Goal: Find specific page/section: Find specific page/section

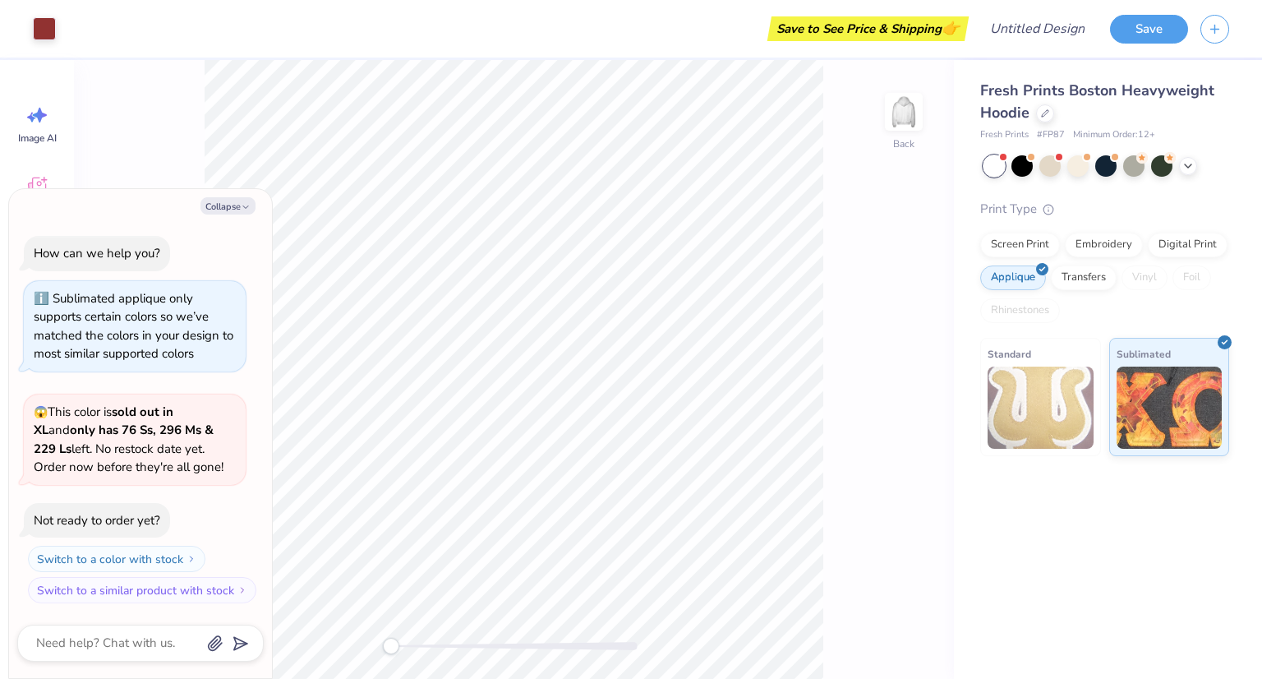
click at [255, 207] on div "Collapse" at bounding box center [140, 205] width 246 height 17
click at [226, 201] on button "Collapse" at bounding box center [227, 205] width 55 height 17
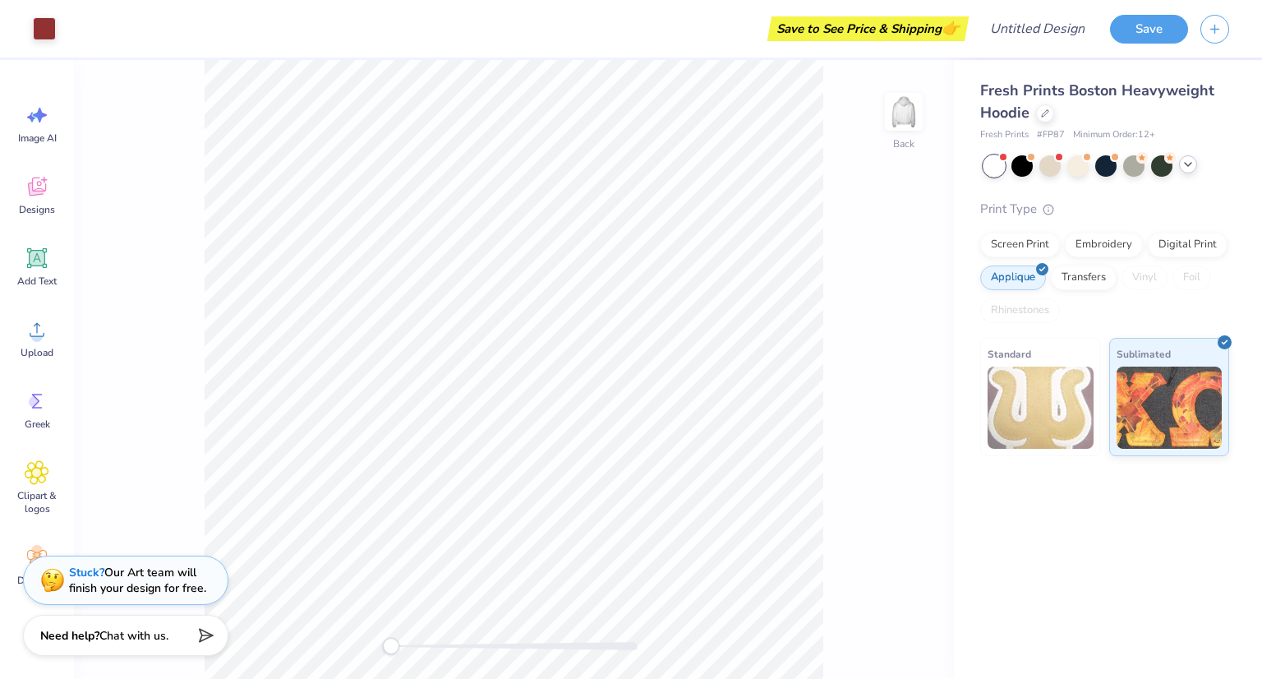
click at [1184, 166] on icon at bounding box center [1187, 164] width 13 height 13
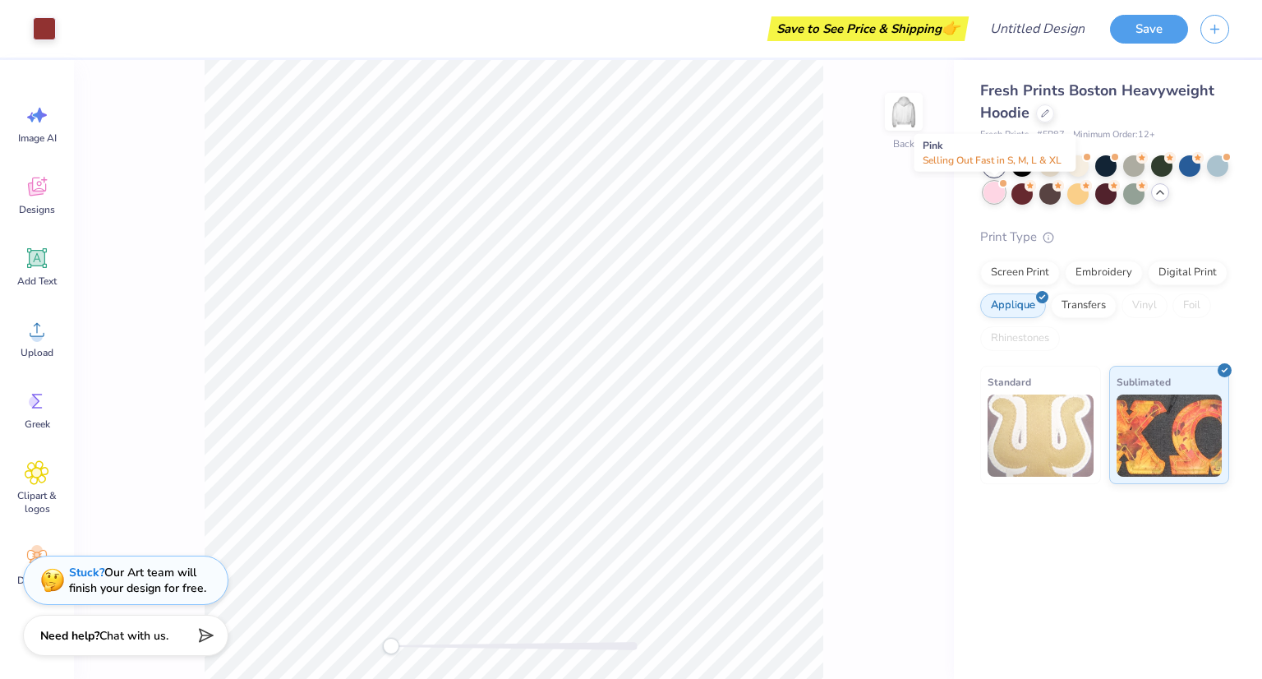
click at [1001, 191] on div at bounding box center [993, 192] width 21 height 21
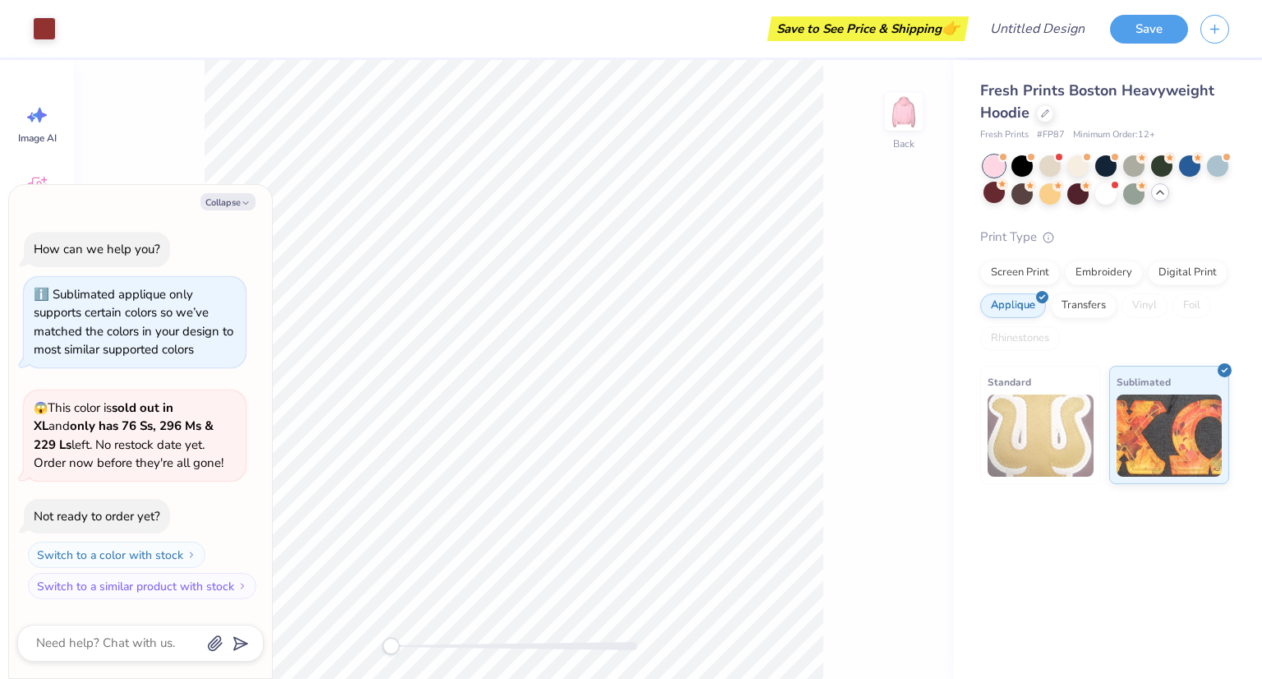
scroll to position [209, 0]
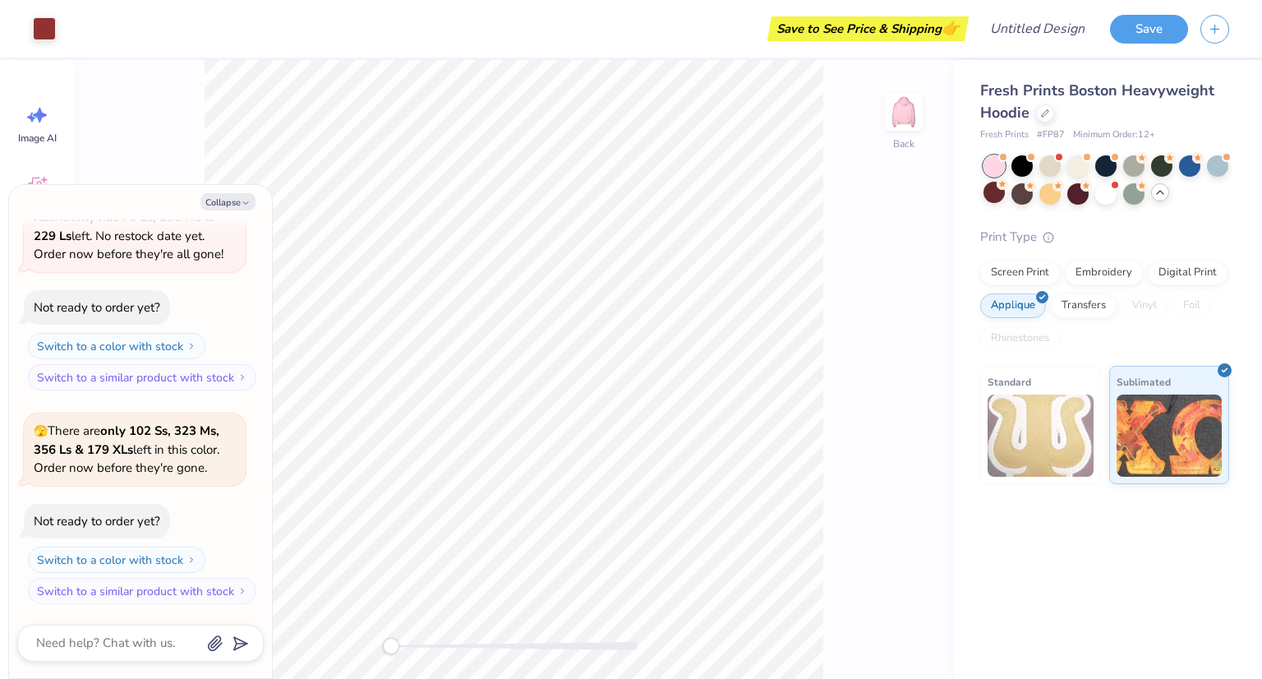
click at [1043, 170] on div at bounding box center [1049, 165] width 21 height 21
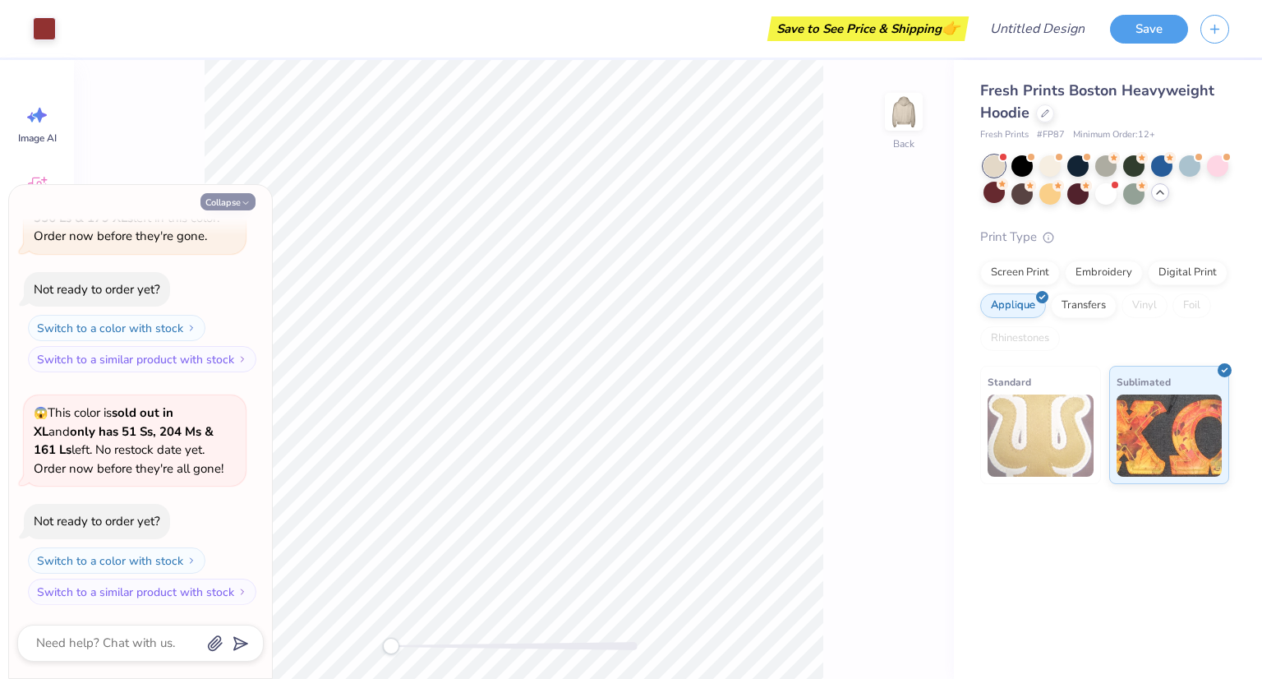
click at [213, 200] on button "Collapse" at bounding box center [227, 201] width 55 height 17
type textarea "x"
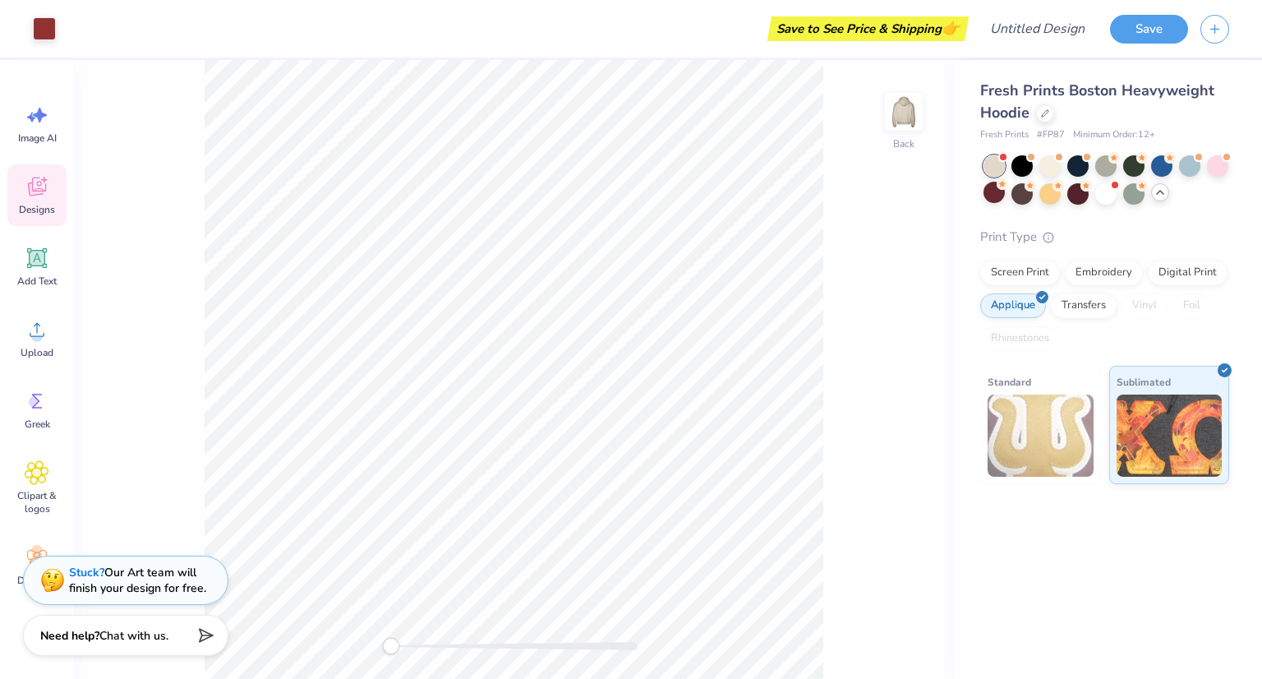
click at [44, 185] on icon at bounding box center [37, 186] width 25 height 25
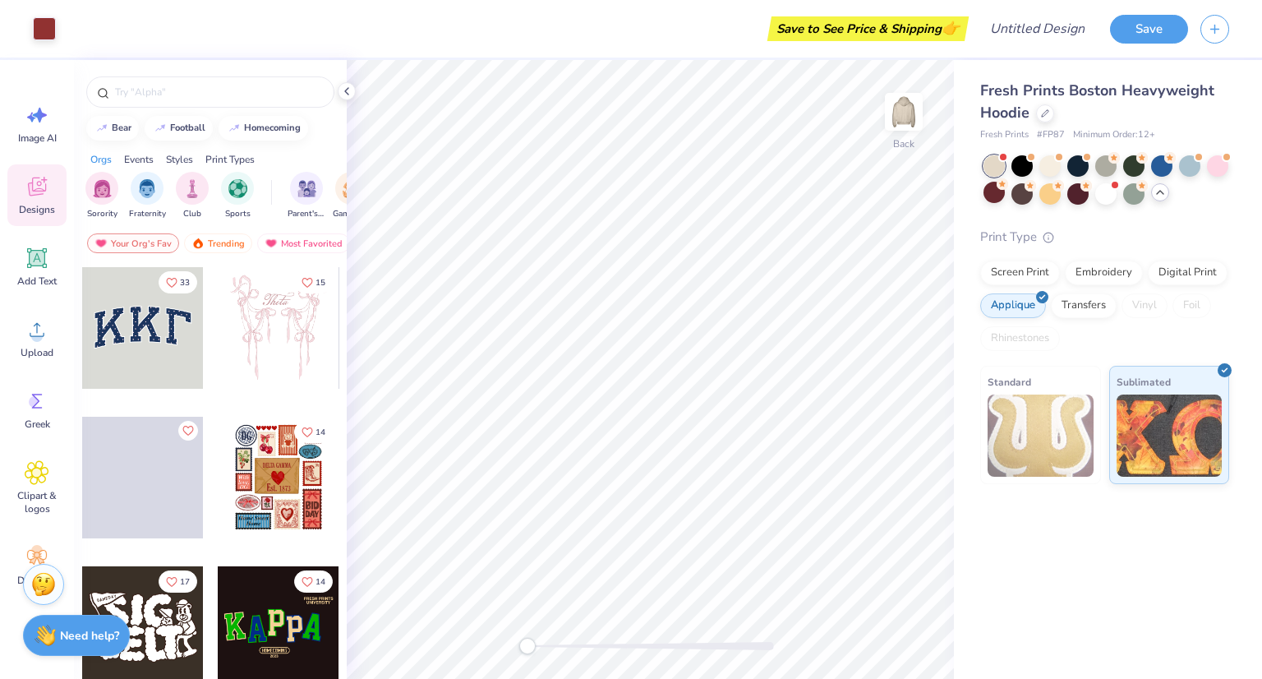
click at [182, 325] on div at bounding box center [143, 328] width 122 height 122
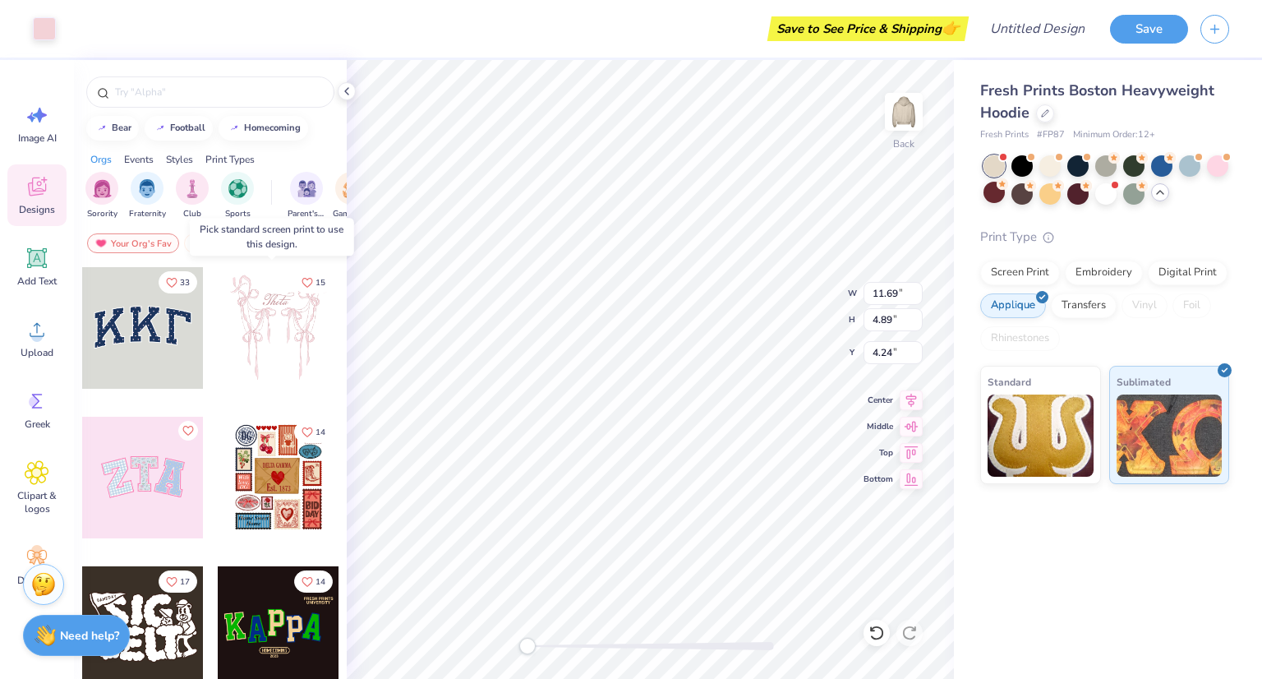
click at [259, 334] on div at bounding box center [279, 328] width 122 height 122
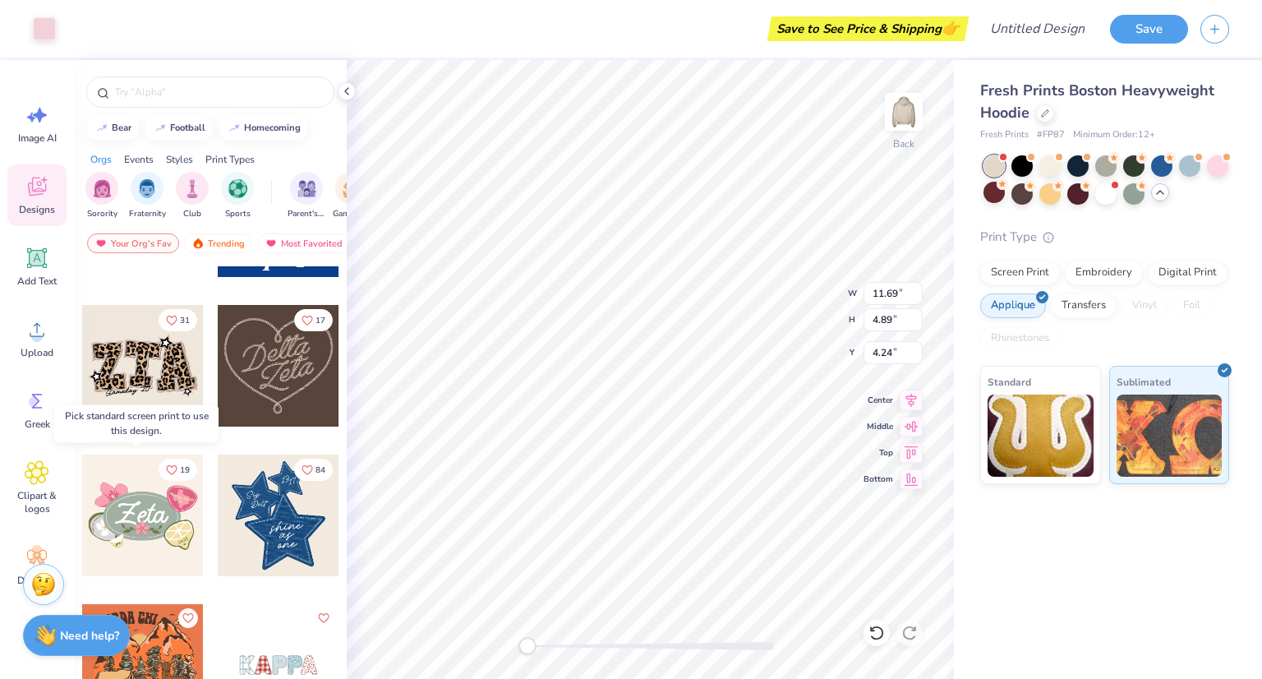
scroll to position [1009, 0]
click at [152, 361] on div at bounding box center [143, 366] width 122 height 122
click at [213, 99] on input "text" at bounding box center [218, 92] width 210 height 16
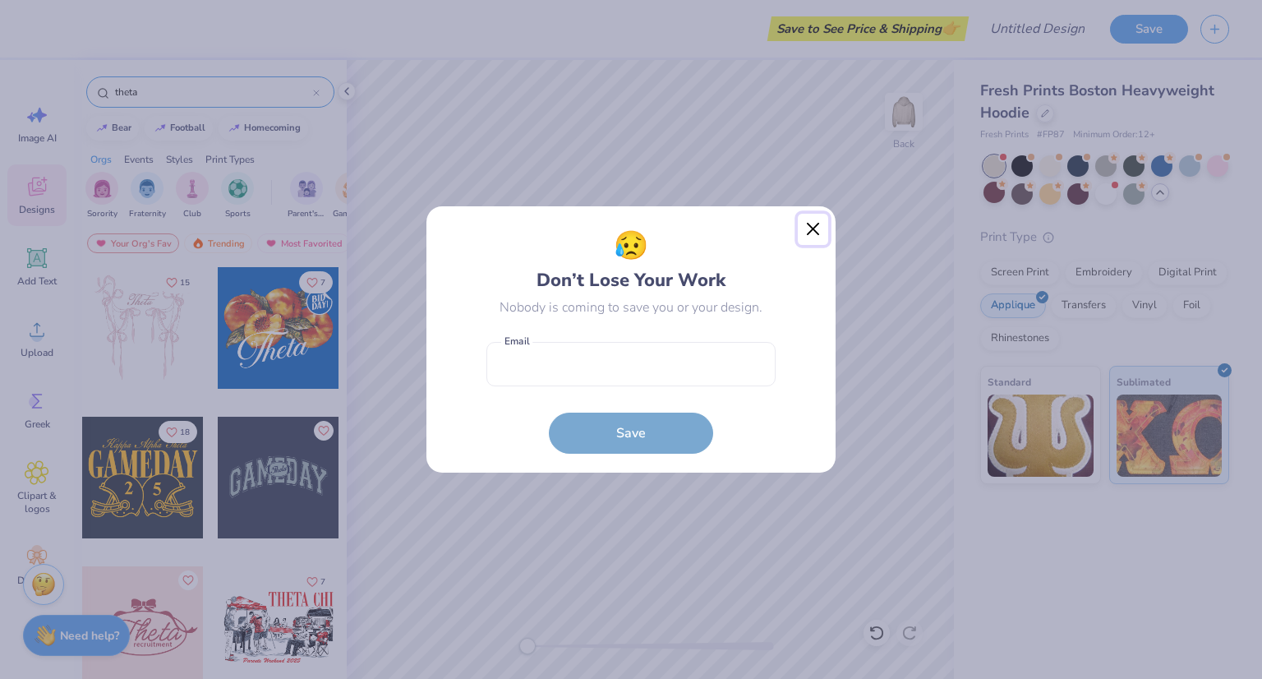
click at [809, 240] on button "Close" at bounding box center [813, 229] width 31 height 31
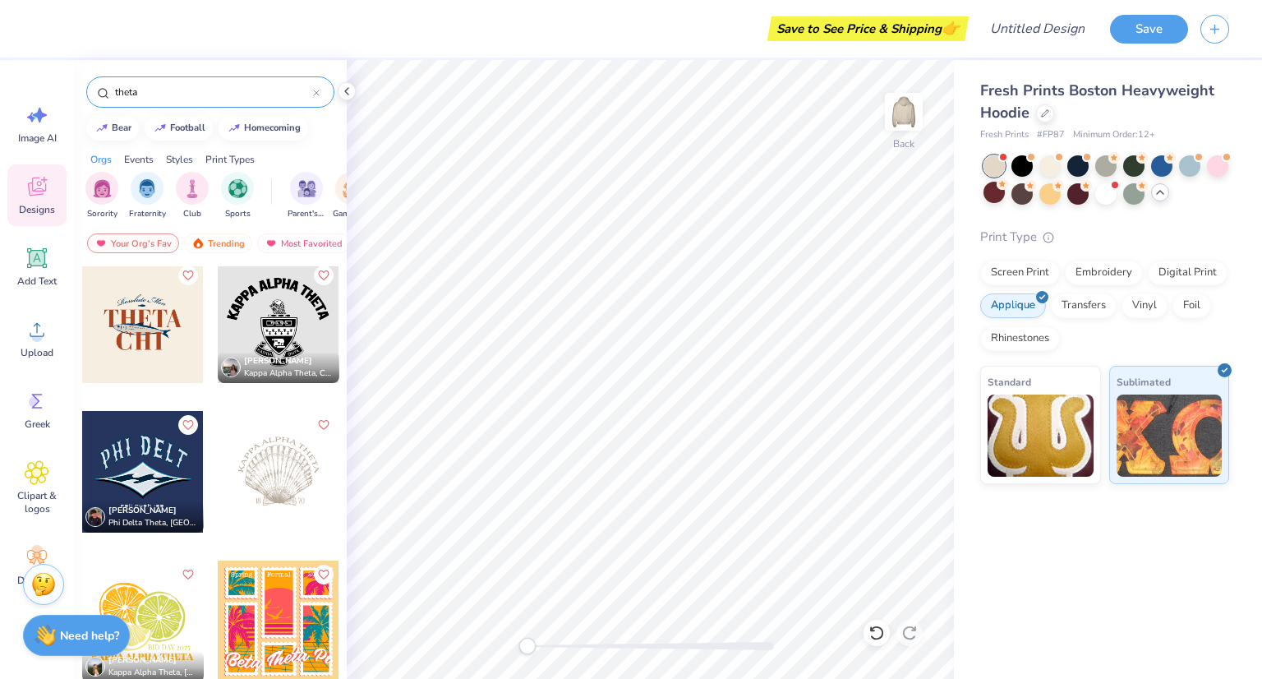
scroll to position [1203, 0]
click at [142, 89] on input "theta" at bounding box center [213, 92] width 200 height 16
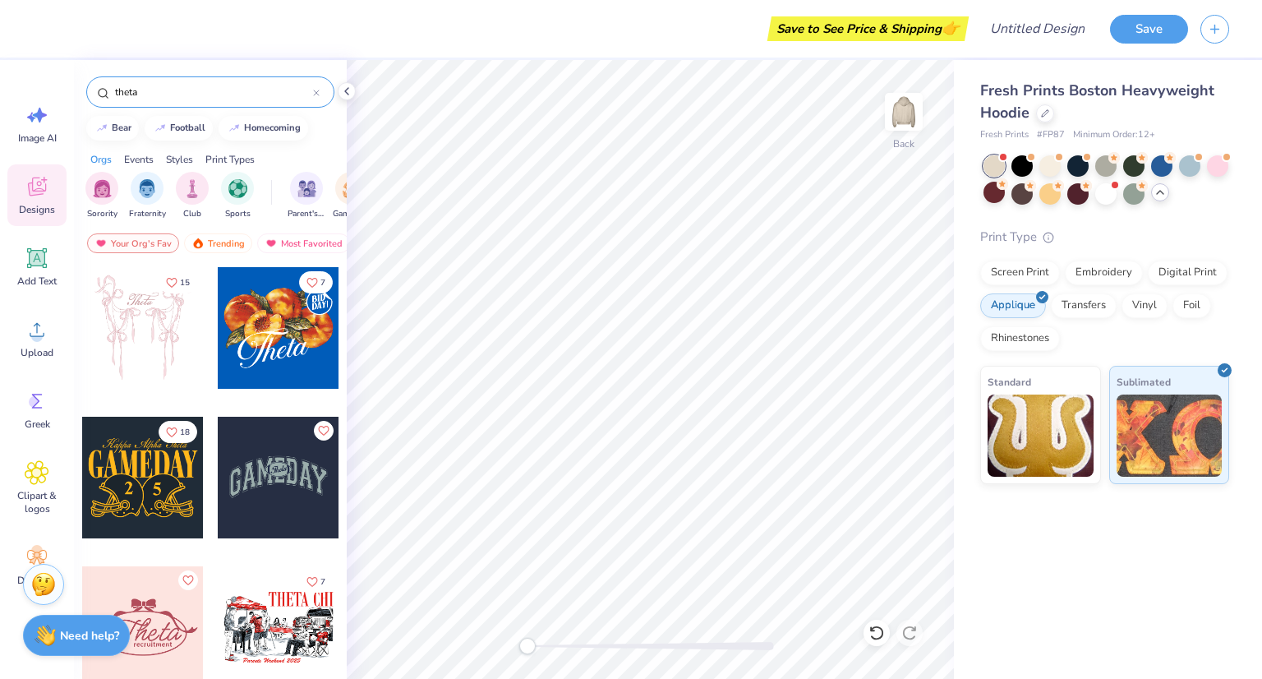
click at [142, 89] on input "theta" at bounding box center [213, 92] width 200 height 16
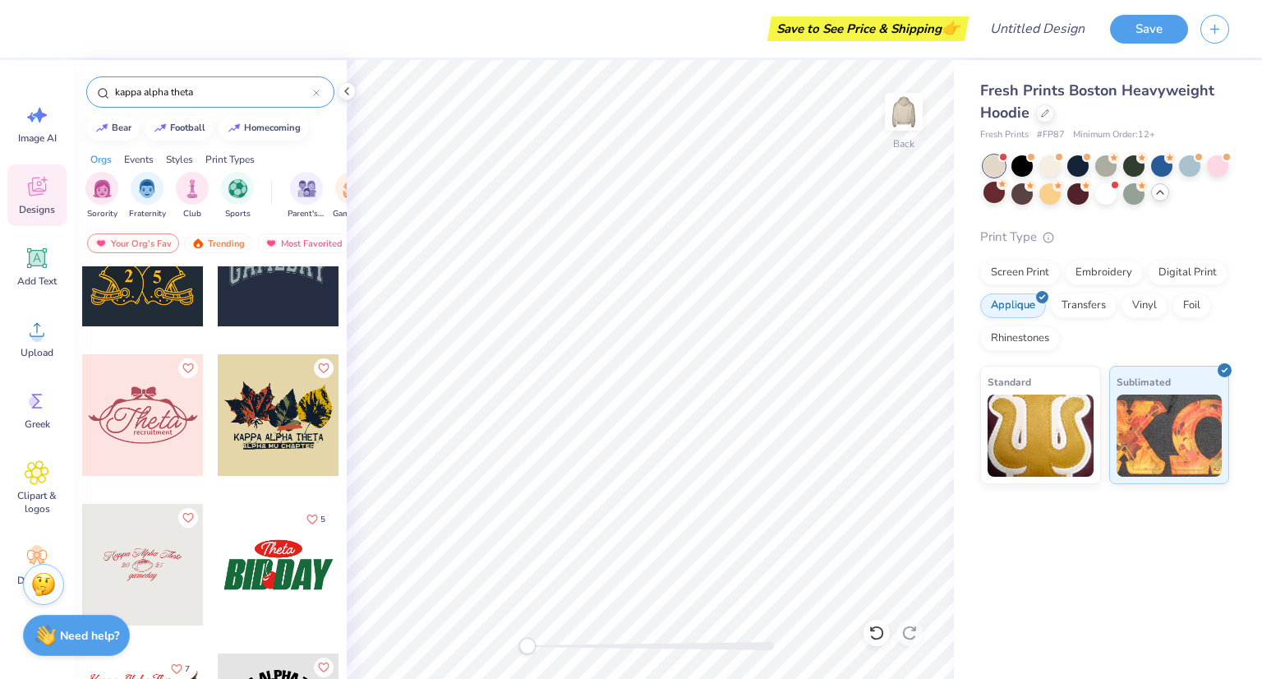
scroll to position [210, 0]
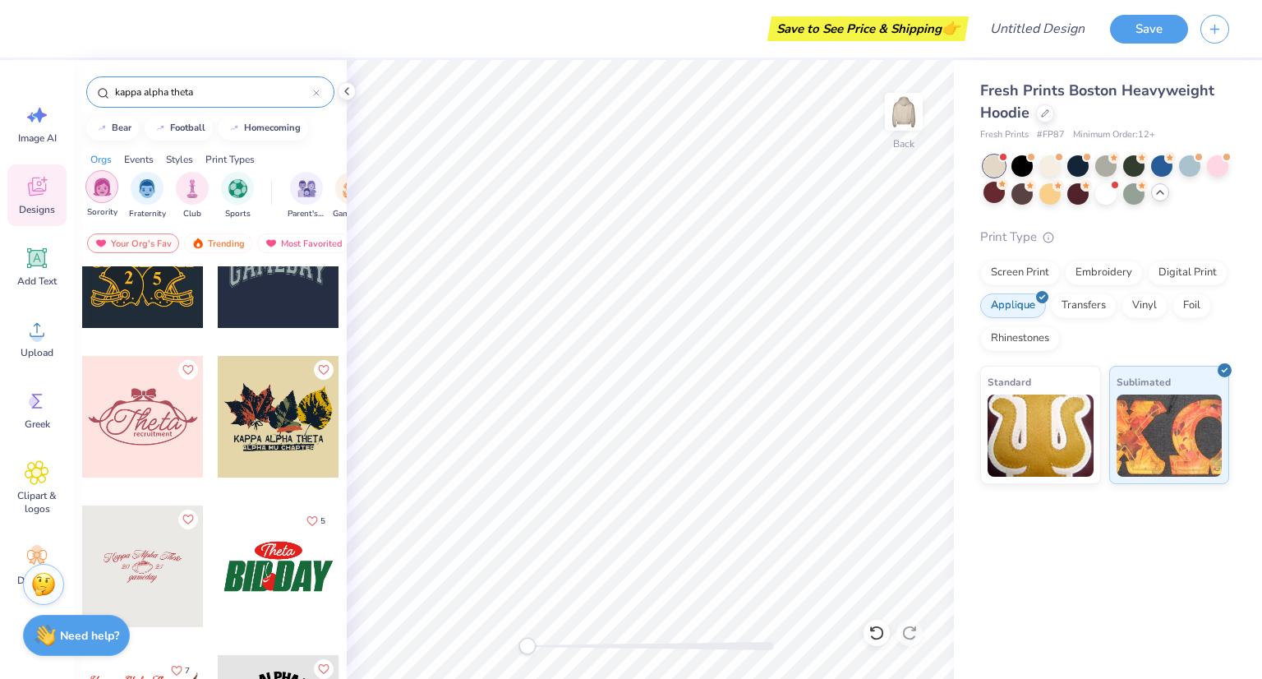
click at [103, 194] on img "filter for Sorority" at bounding box center [102, 186] width 19 height 19
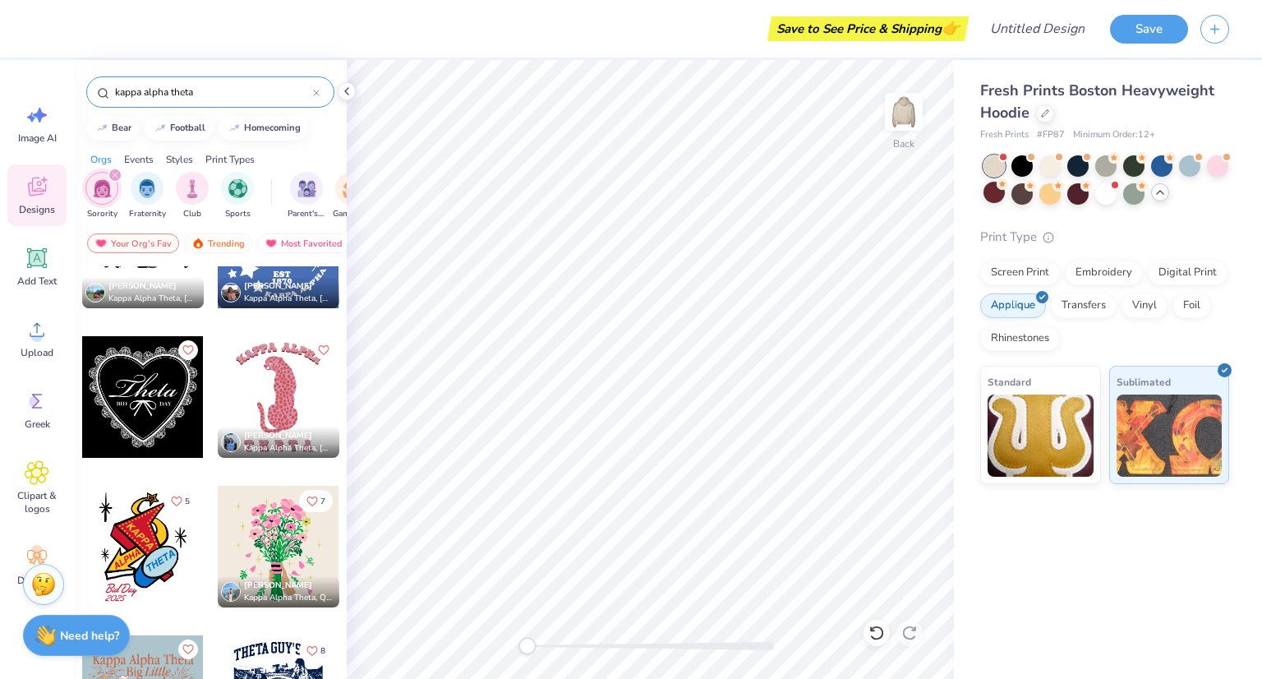
scroll to position [6303, 0]
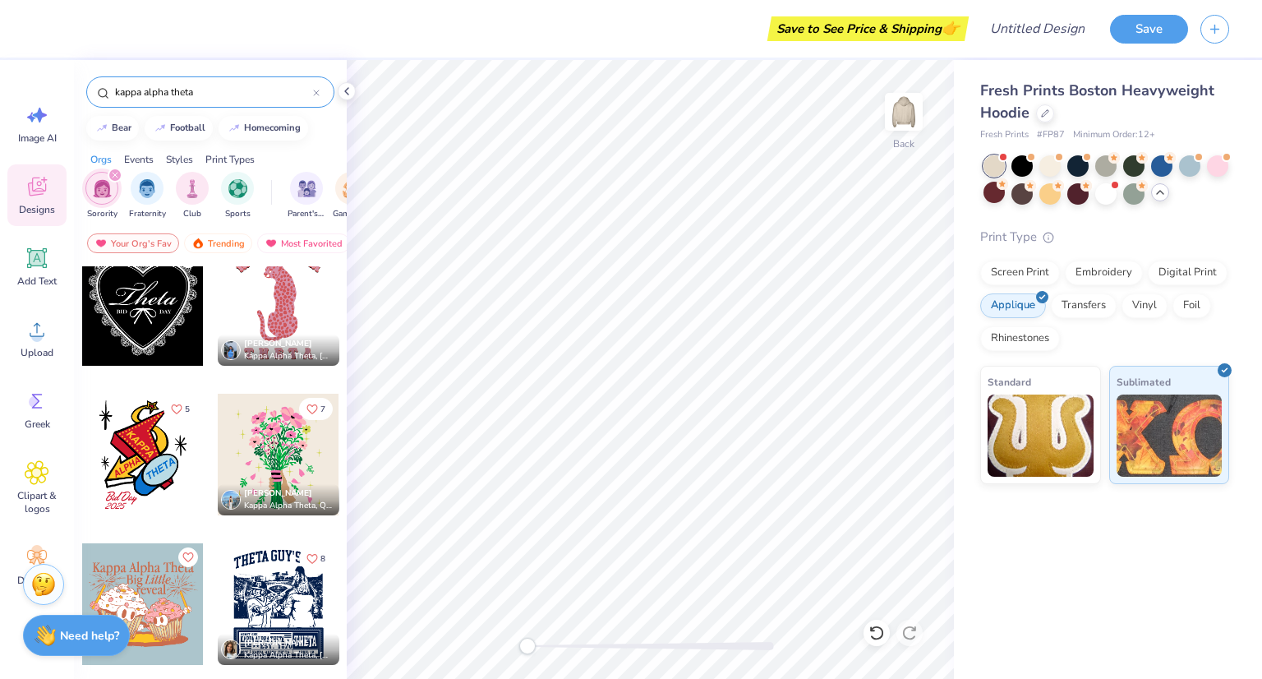
click at [153, 99] on input "kappa alpha theta" at bounding box center [213, 92] width 200 height 16
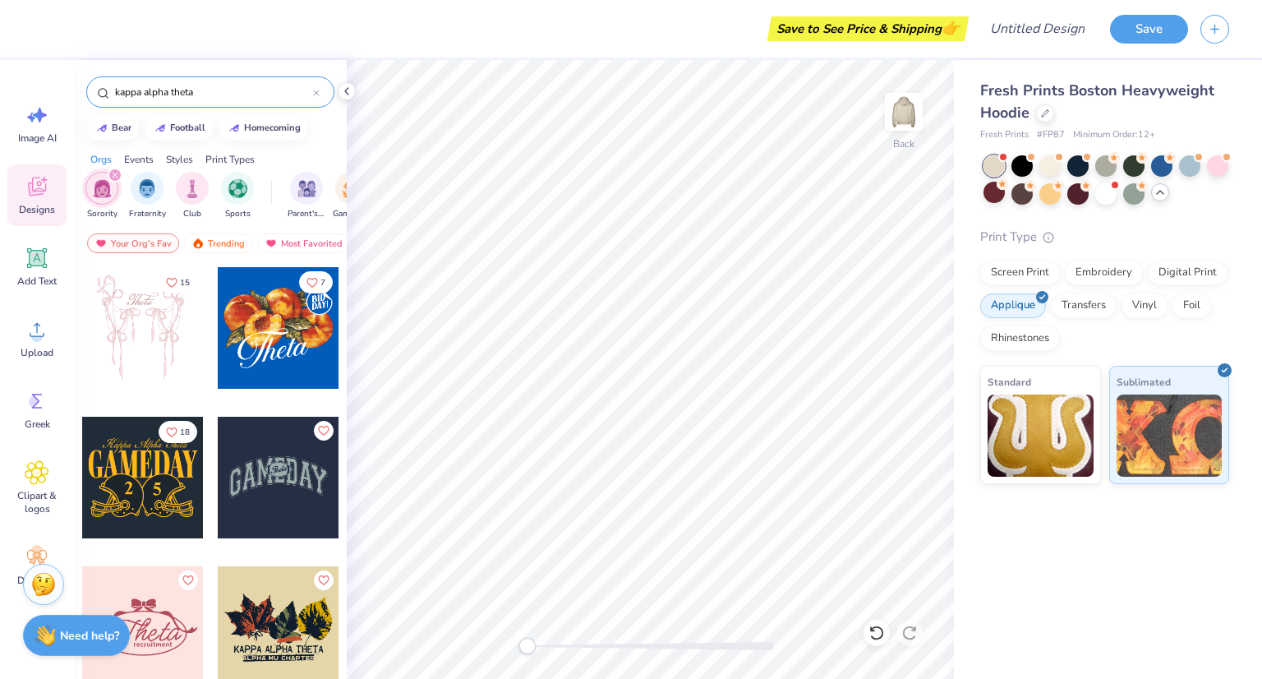
click at [153, 99] on input "kappa alpha theta" at bounding box center [213, 92] width 200 height 16
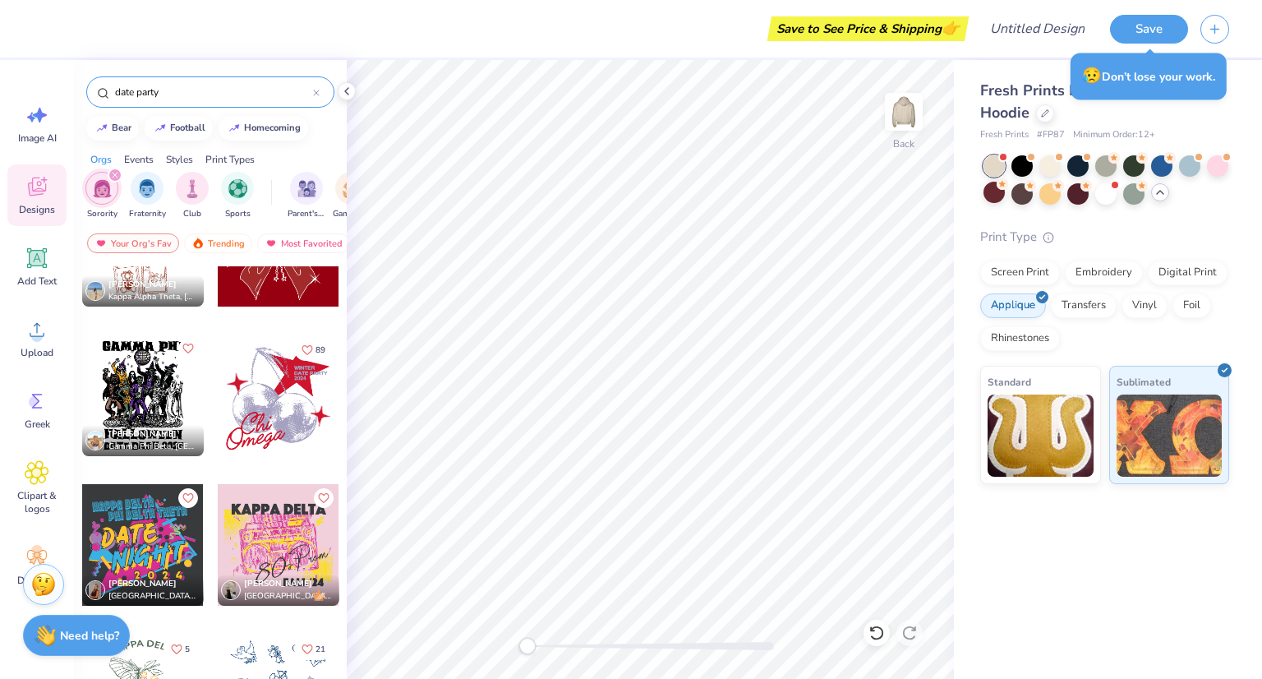
scroll to position [2338, 0]
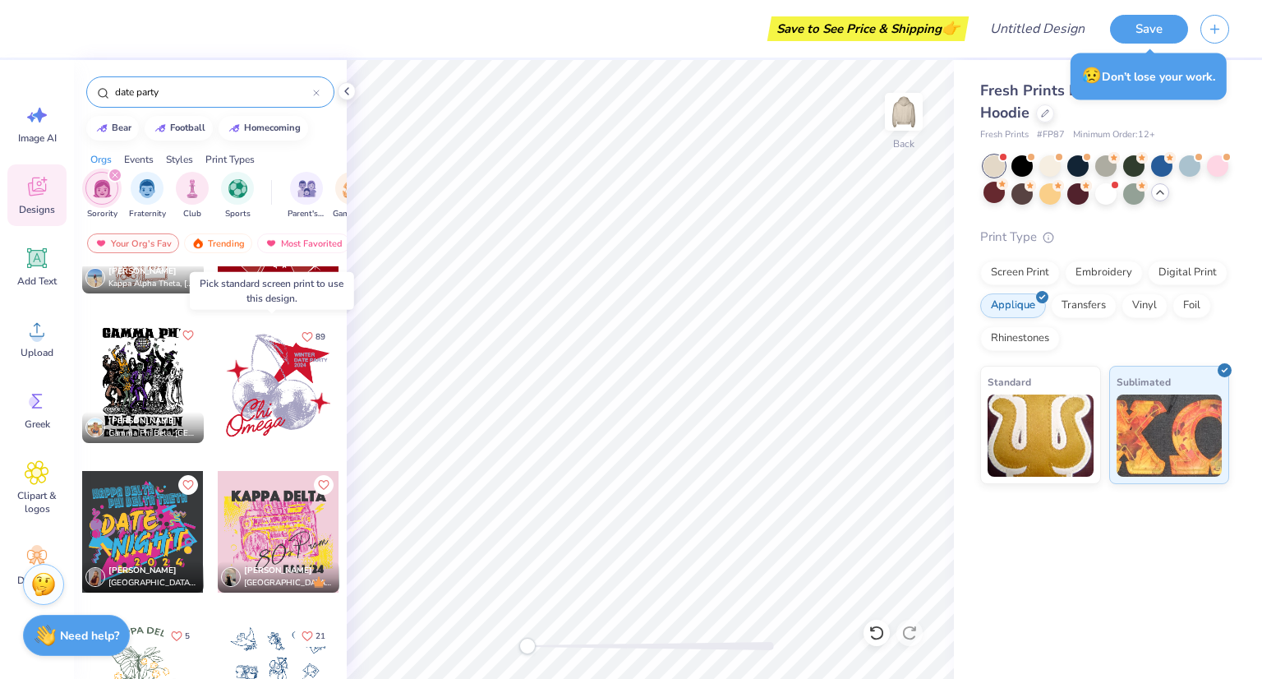
click at [298, 391] on div at bounding box center [279, 382] width 122 height 122
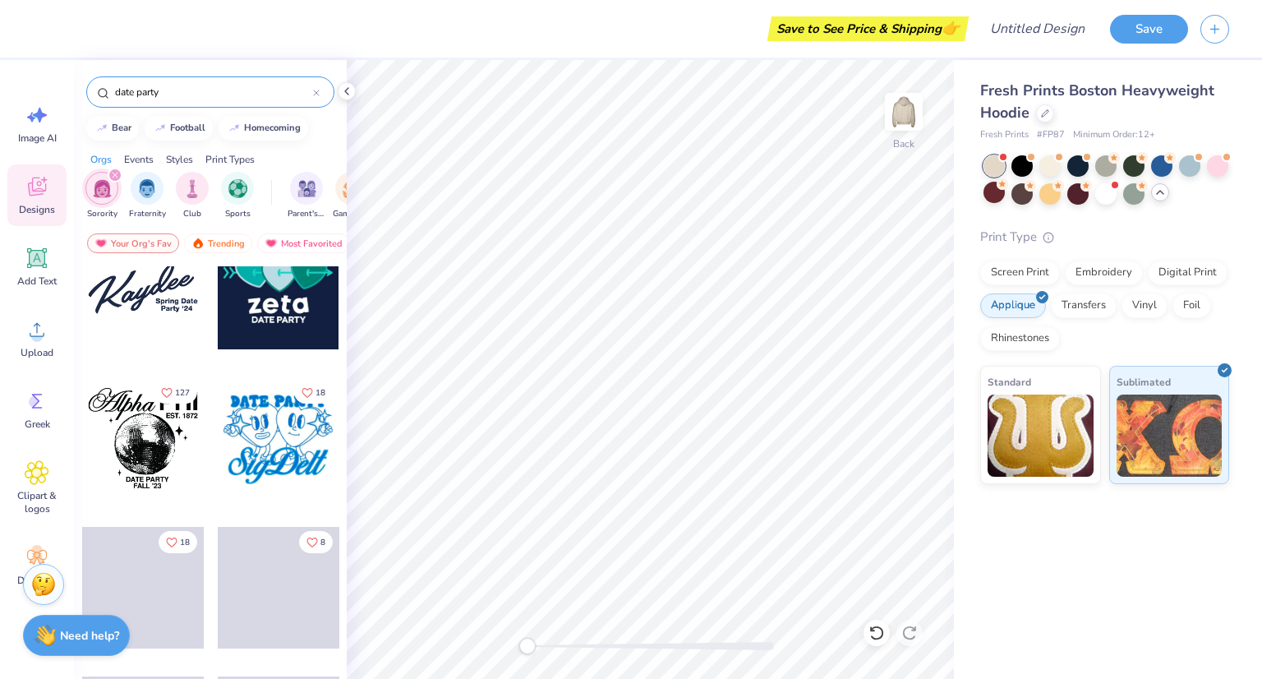
scroll to position [4377, 0]
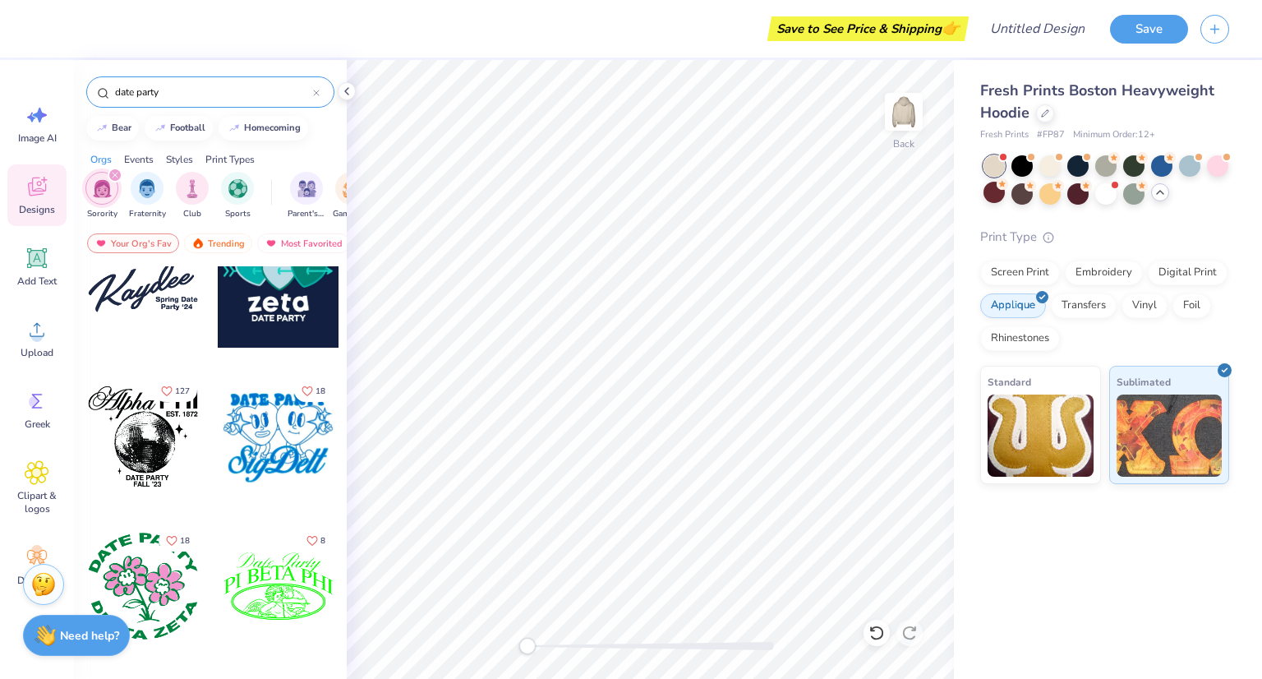
click at [221, 88] on input "date party" at bounding box center [213, 92] width 200 height 16
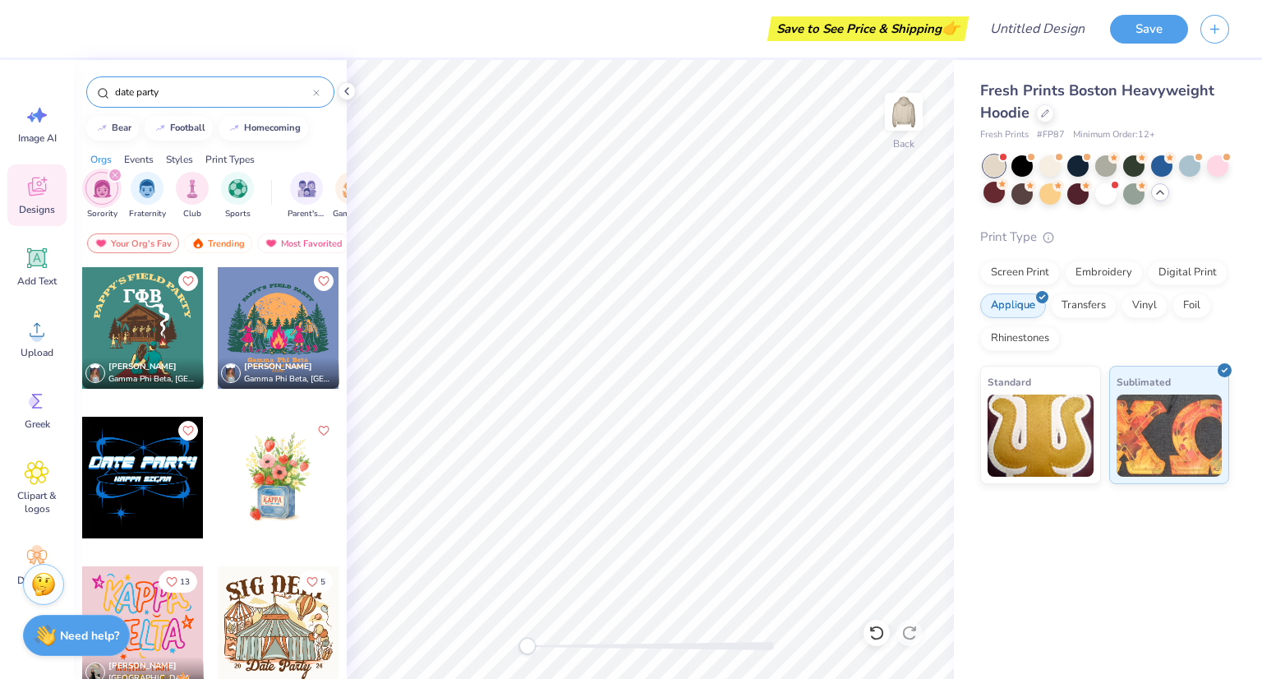
click at [221, 88] on input "date party" at bounding box center [213, 92] width 200 height 16
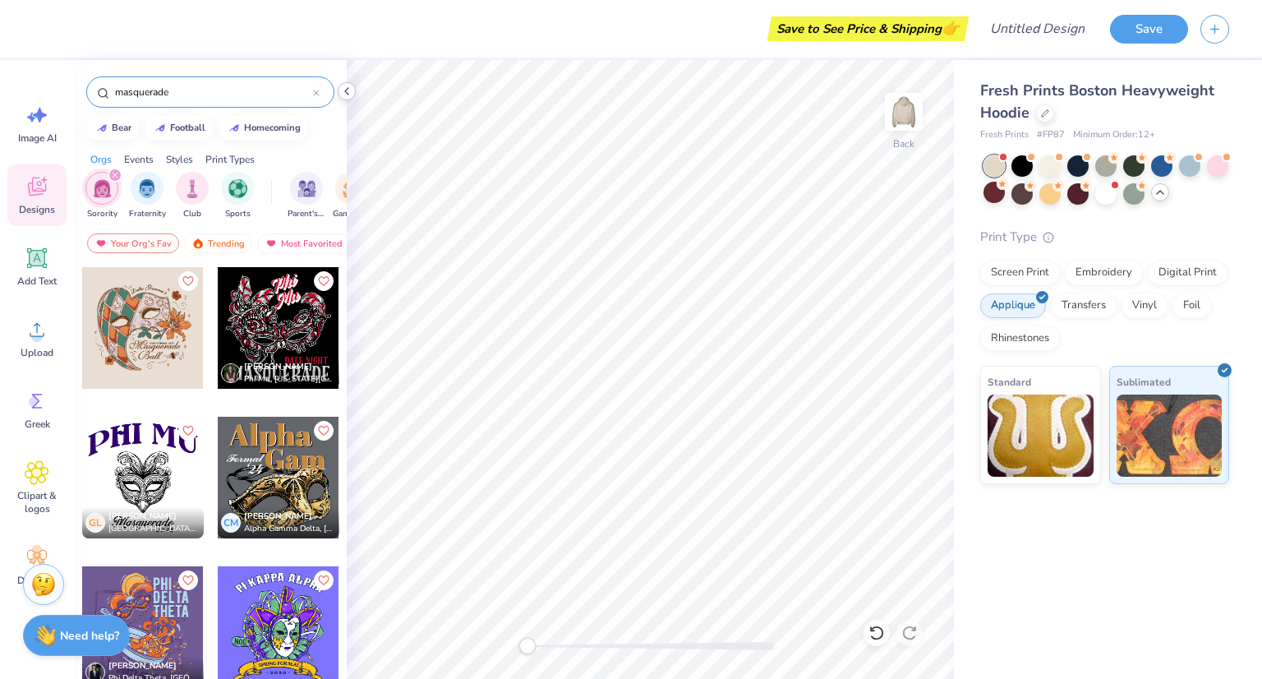
type input "masquerade"
click at [346, 90] on icon at bounding box center [346, 91] width 13 height 13
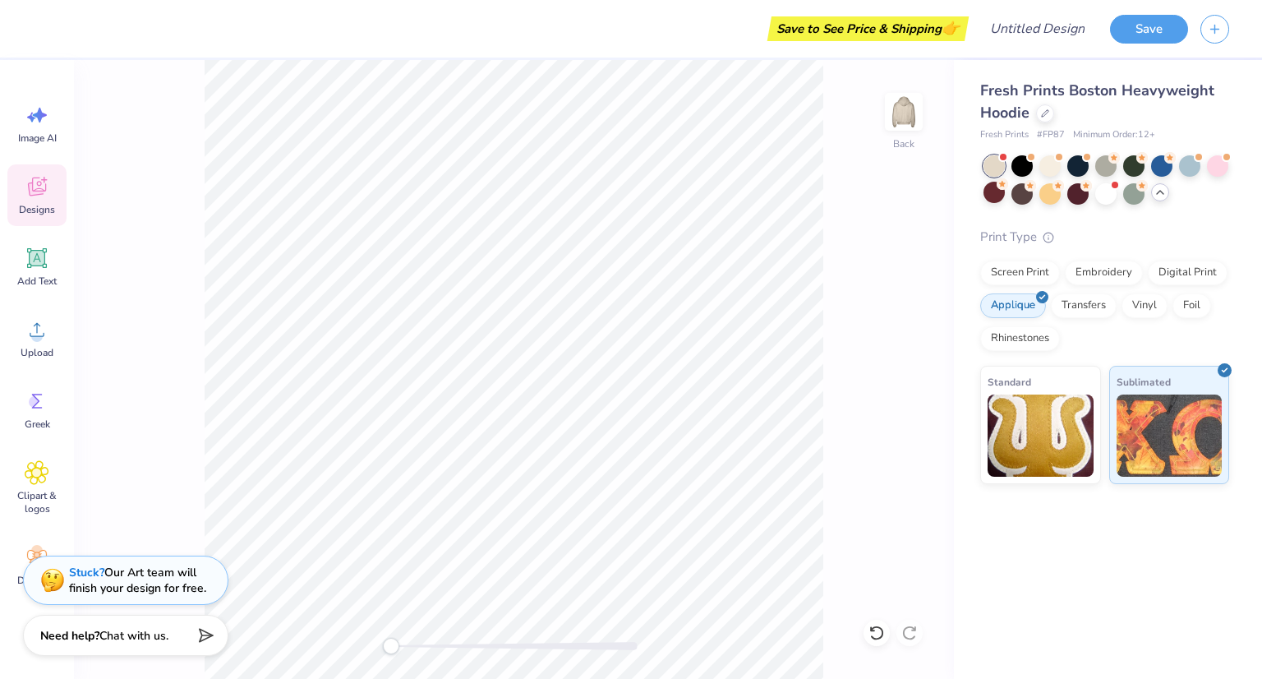
click at [44, 193] on icon at bounding box center [37, 186] width 25 height 25
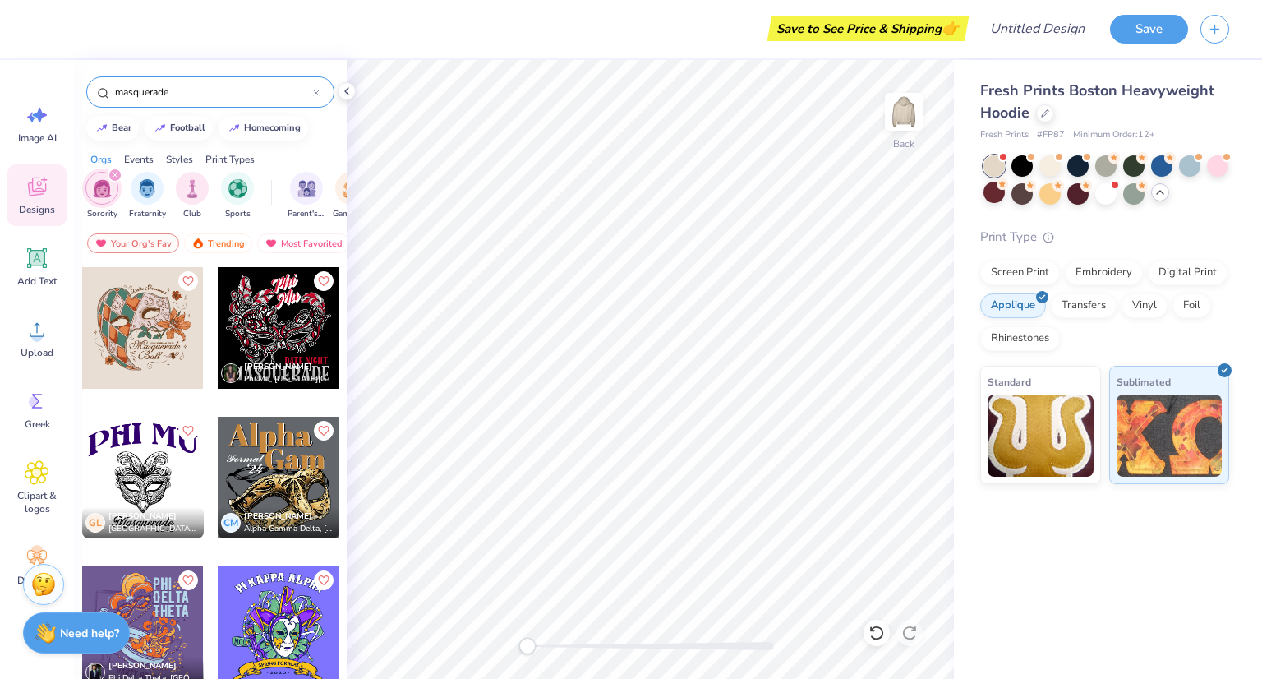
click at [108, 644] on div "Need help? Chat with us." at bounding box center [76, 632] width 107 height 41
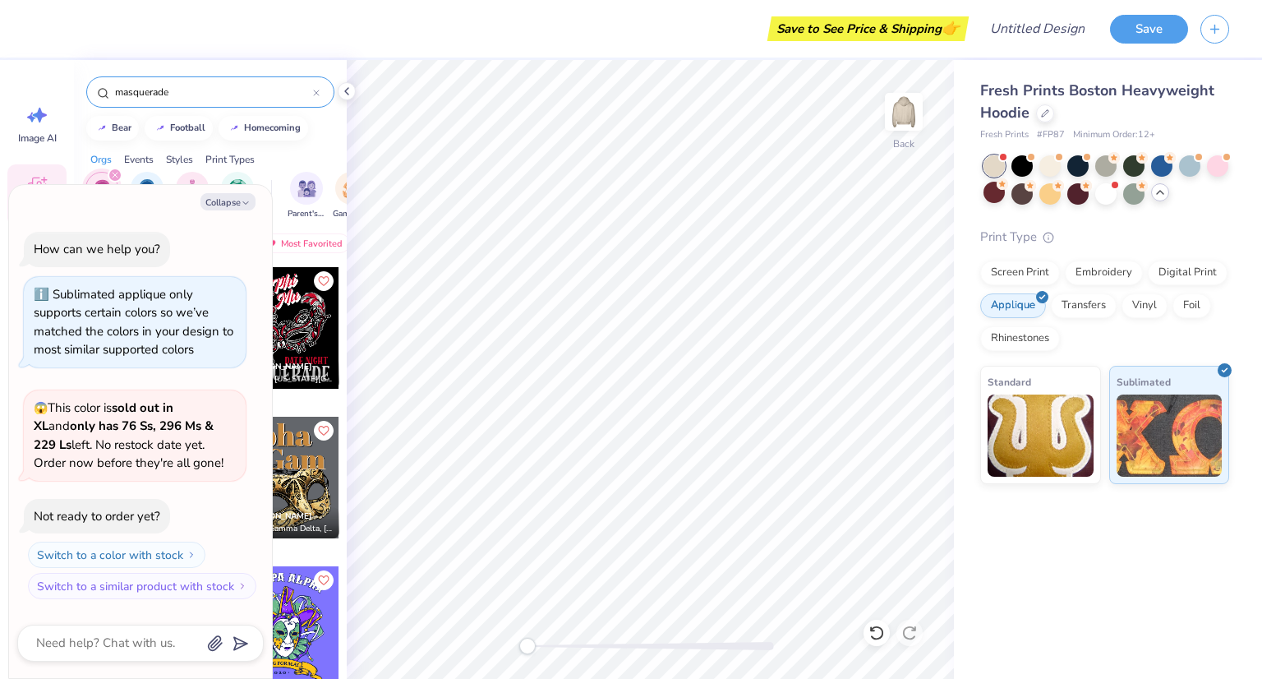
scroll to position [440, 0]
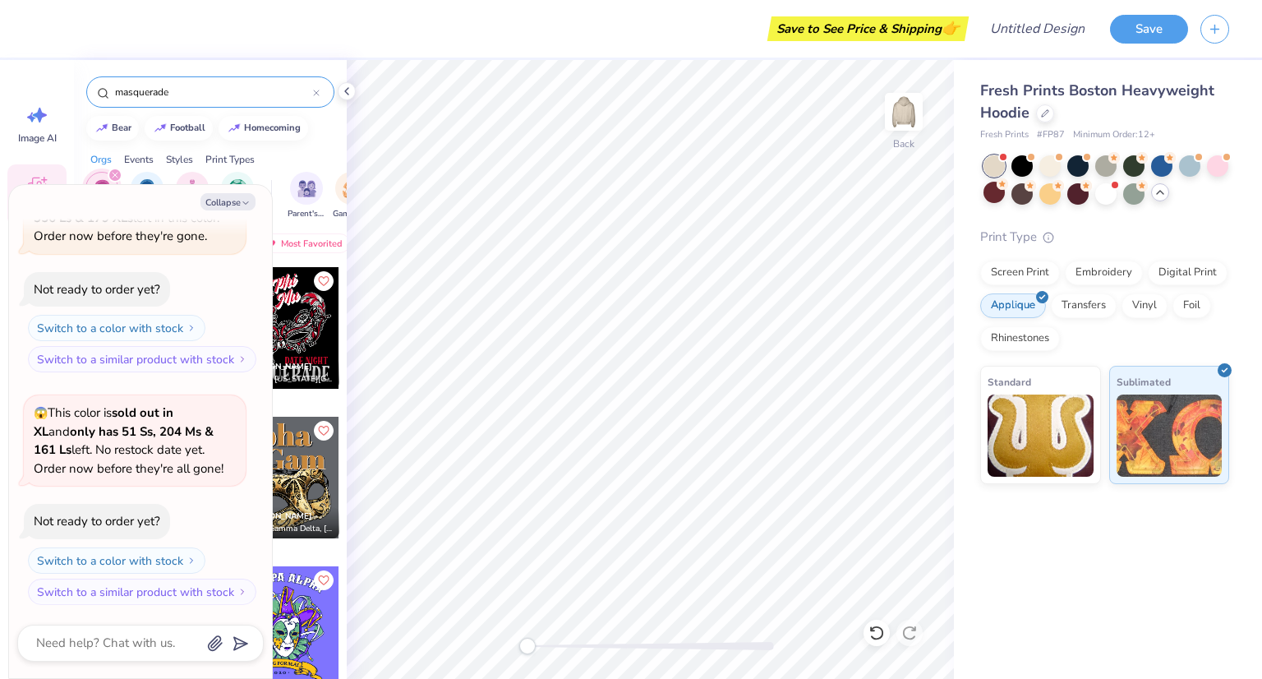
click at [344, 539] on div "[PERSON_NAME] Phi Mu, [US_STATE][GEOGRAPHIC_DATA] GL [PERSON_NAME][GEOGRAPHIC_D…" at bounding box center [210, 502] width 273 height 473
click at [248, 200] on icon "button" at bounding box center [246, 203] width 10 height 10
type textarea "x"
